Goal: Task Accomplishment & Management: Use online tool/utility

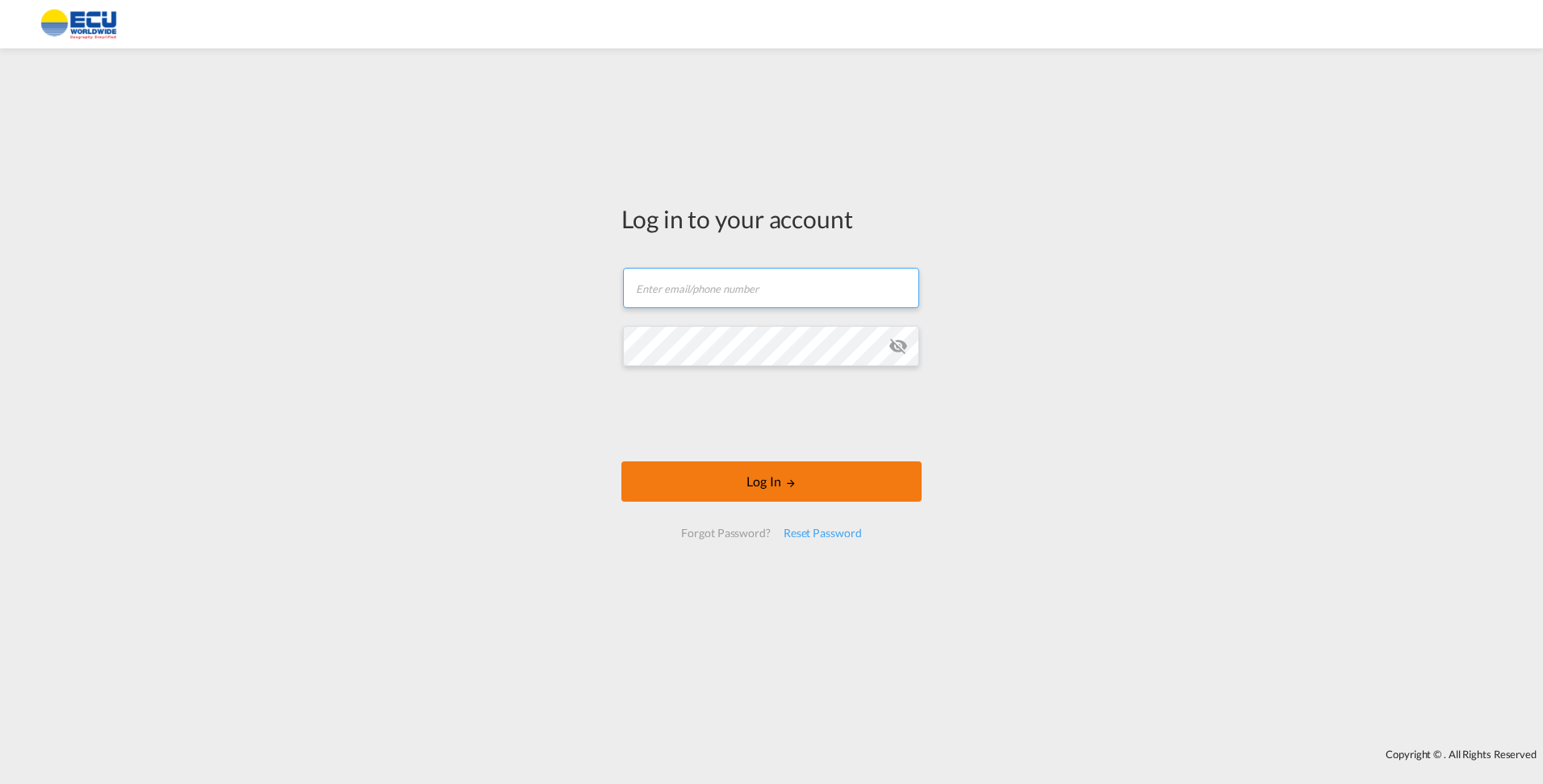
type input "[EMAIL_ADDRESS][DOMAIN_NAME]"
click at [734, 481] on button "Log In" at bounding box center [771, 482] width 300 height 41
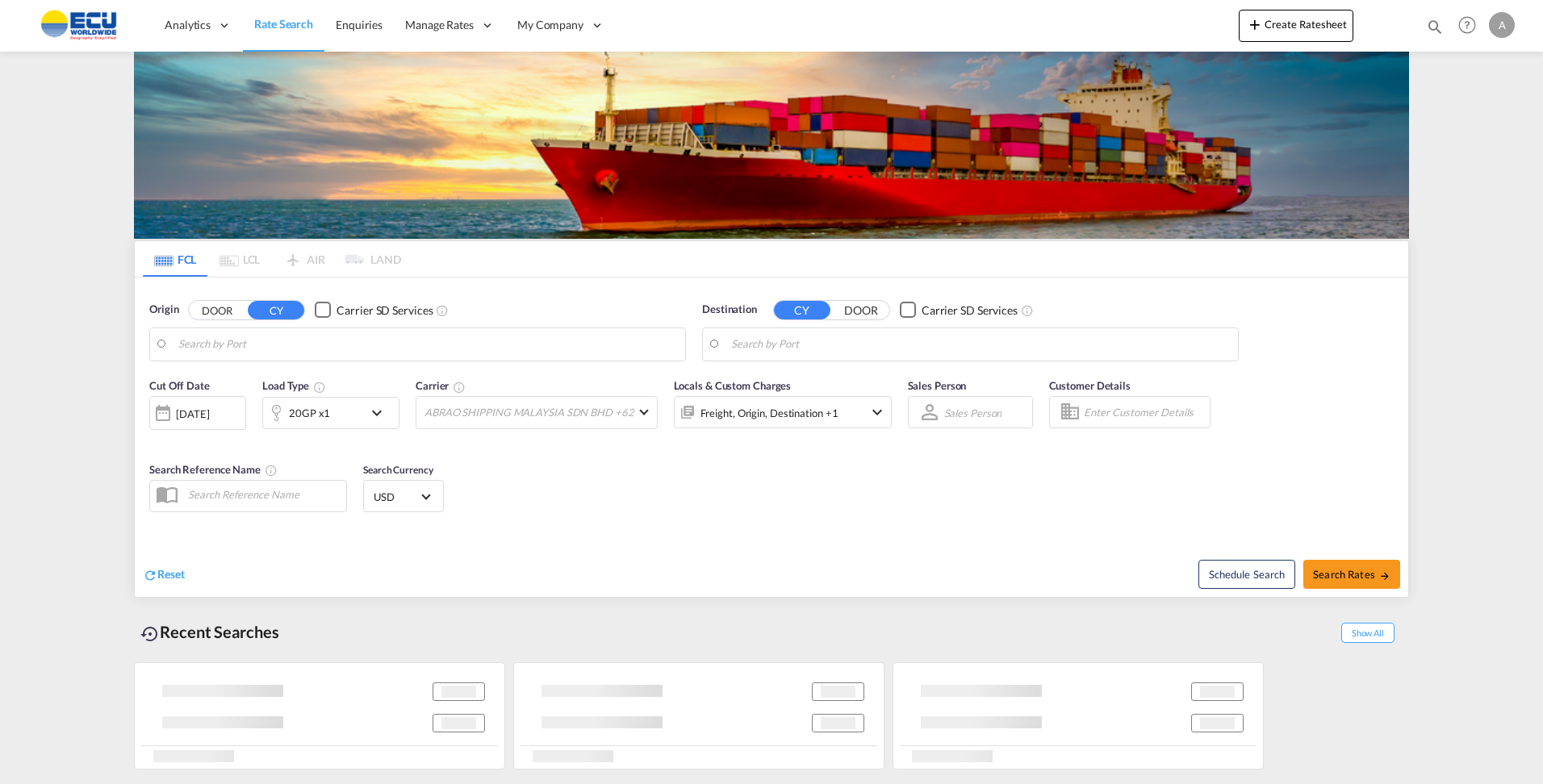
type input "[GEOGRAPHIC_DATA], BEANR"
type input "San Antonio, CLSAI"
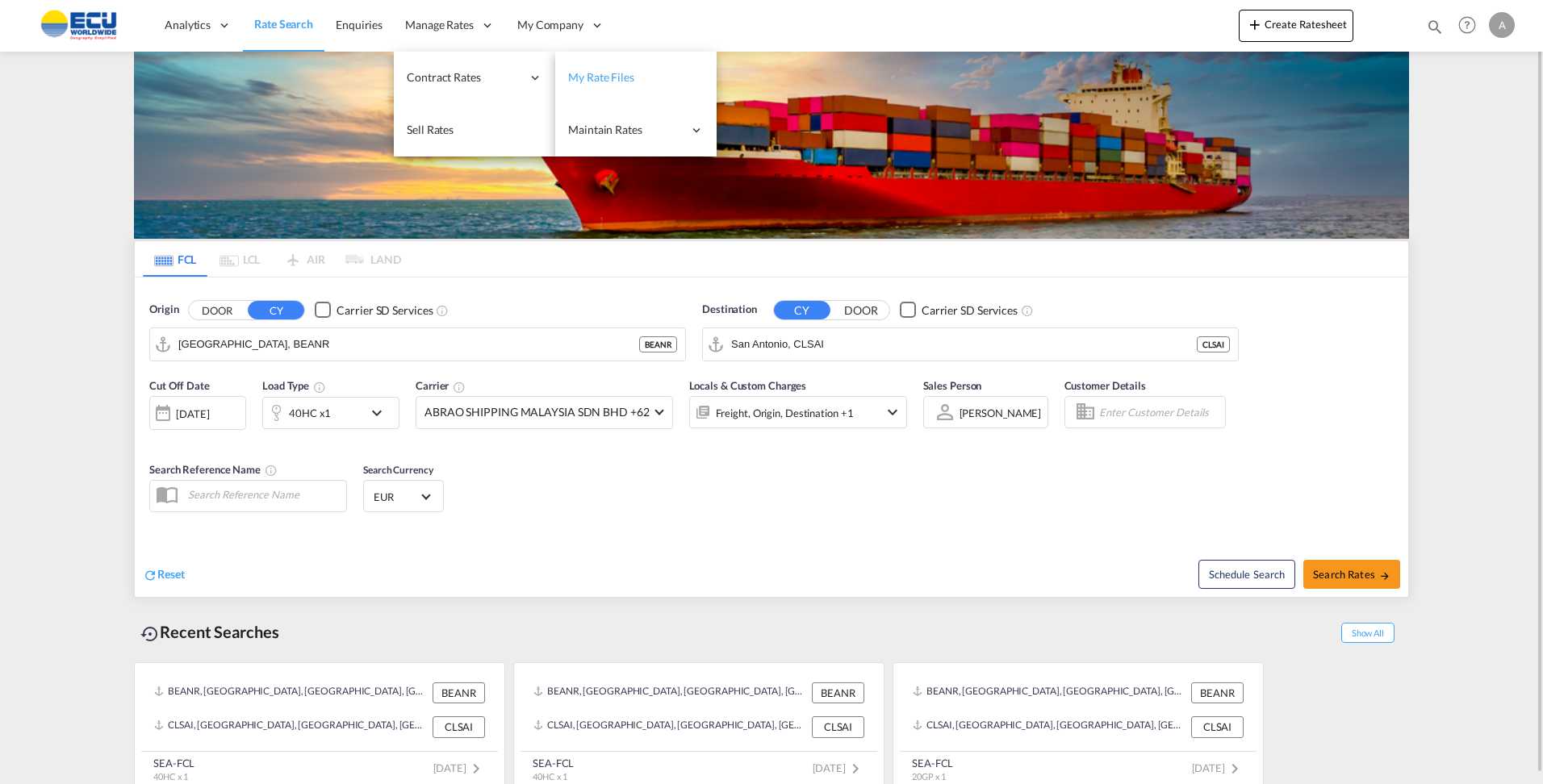
click at [618, 77] on span "My Rate Files" at bounding box center [601, 76] width 66 height 14
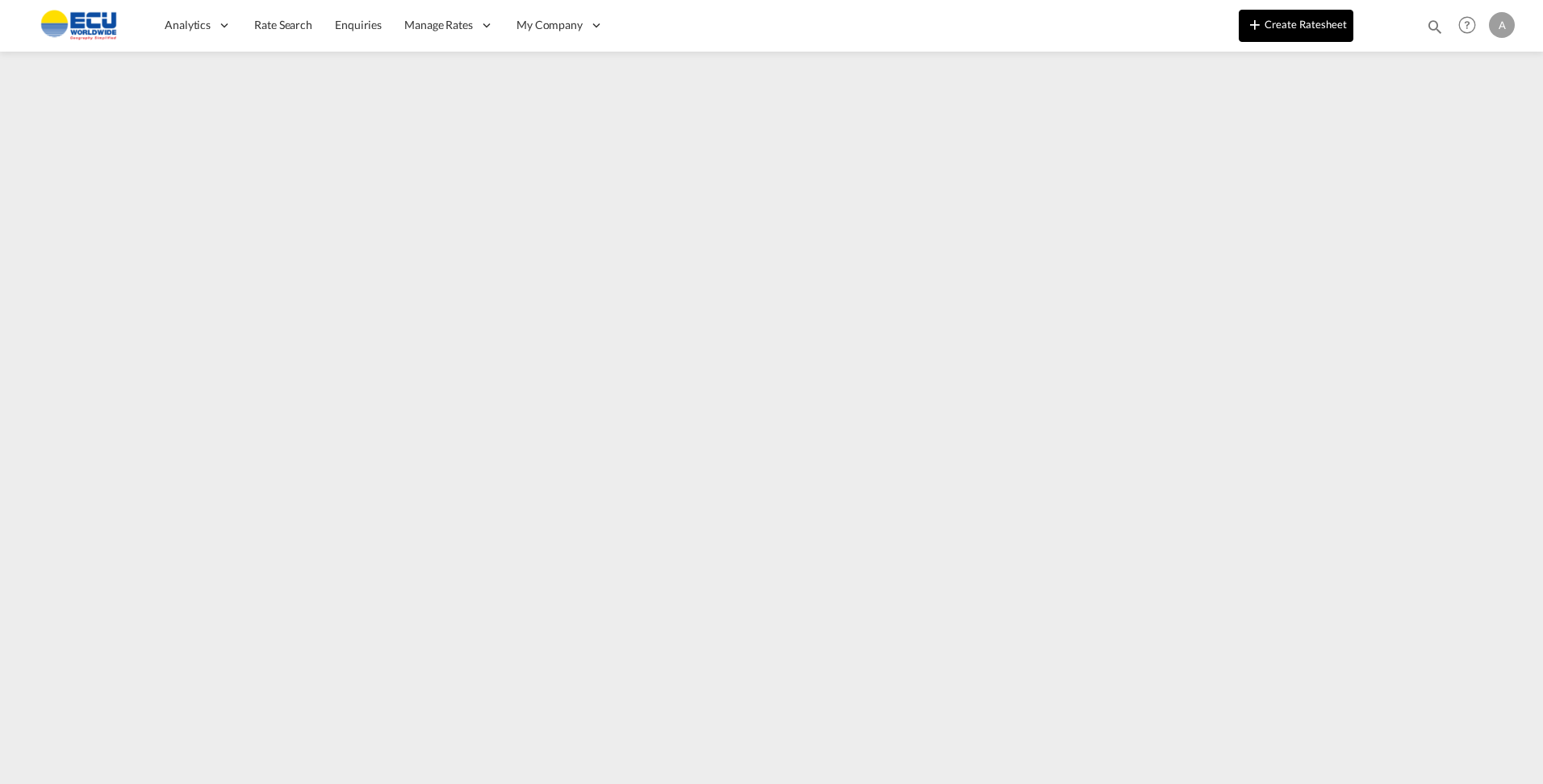
click at [1249, 27] on md-icon "icon-plus 400-fg" at bounding box center [1255, 24] width 20 height 20
